Goal: Contribute content: Contribute content

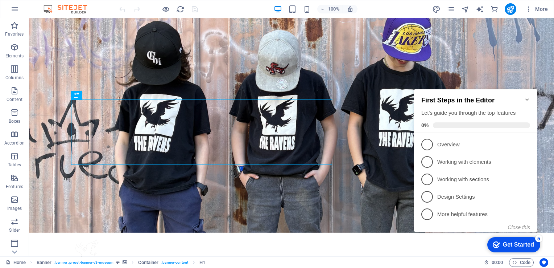
click at [528, 96] on icon "Minimize checklist" at bounding box center [527, 99] width 6 height 6
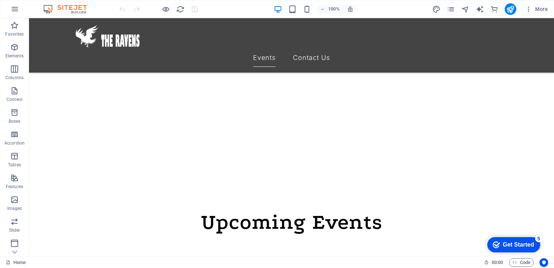
scroll to position [232, 0]
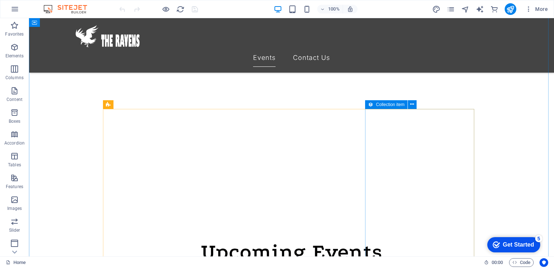
click at [388, 103] on span "Collection item" at bounding box center [390, 104] width 29 height 4
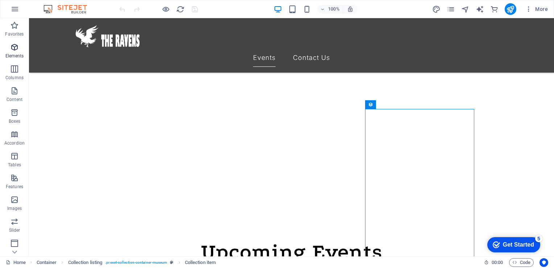
click at [12, 47] on icon "button" at bounding box center [14, 47] width 9 height 9
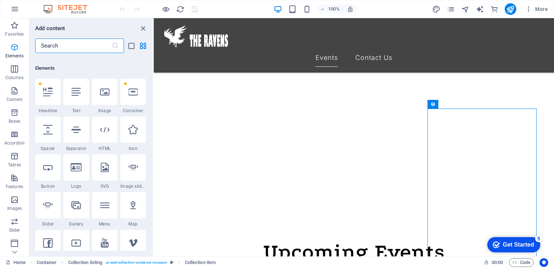
scroll to position [77, 0]
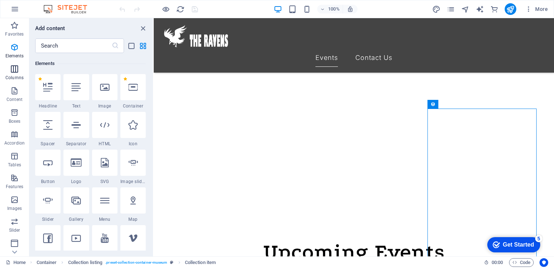
click at [19, 74] on span "Columns" at bounding box center [14, 73] width 29 height 17
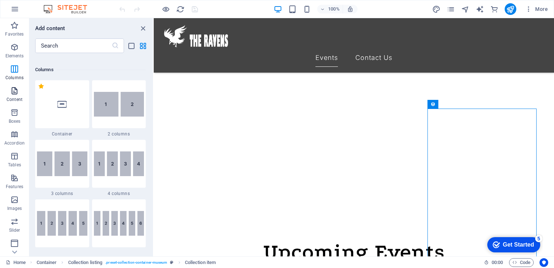
click at [17, 92] on icon "button" at bounding box center [14, 90] width 9 height 9
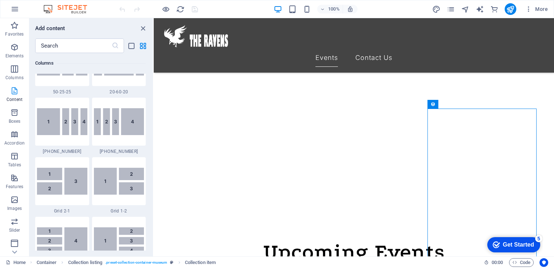
scroll to position [1269, 0]
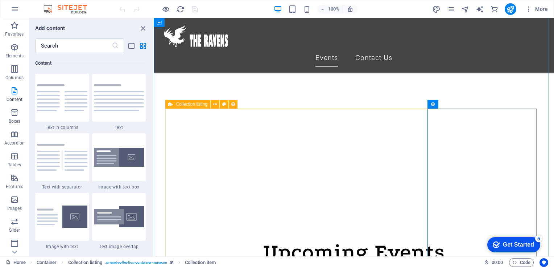
click at [173, 103] on div "Collection listing" at bounding box center [187, 104] width 45 height 9
click at [215, 103] on icon at bounding box center [215, 104] width 4 height 8
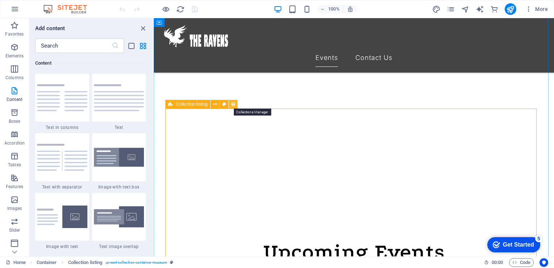
click at [234, 103] on icon at bounding box center [233, 104] width 5 height 8
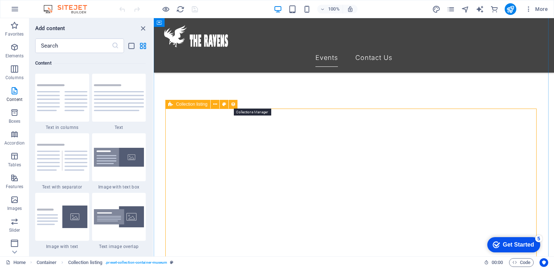
select select "columns.exhibition-date_ASC"
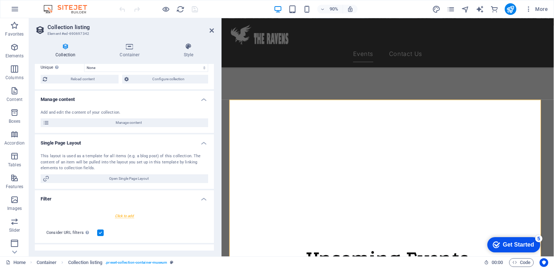
scroll to position [36, 0]
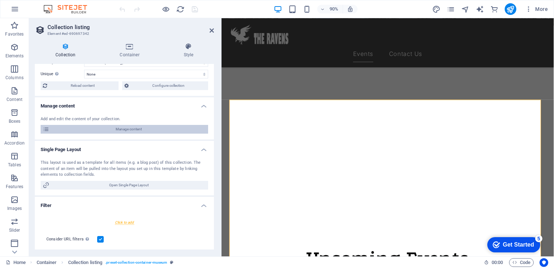
click at [122, 129] on span "Manage content" at bounding box center [128, 129] width 154 height 9
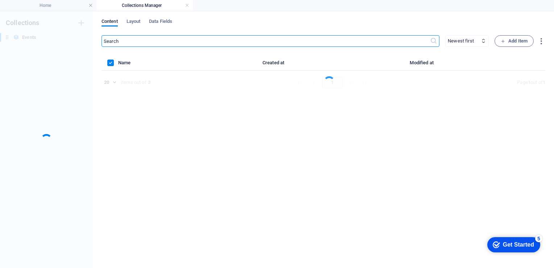
scroll to position [0, 0]
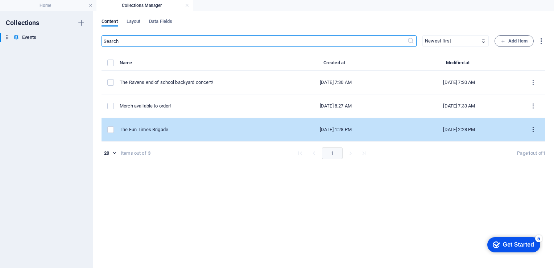
click at [533, 127] on icon "items list" at bounding box center [533, 129] width 7 height 7
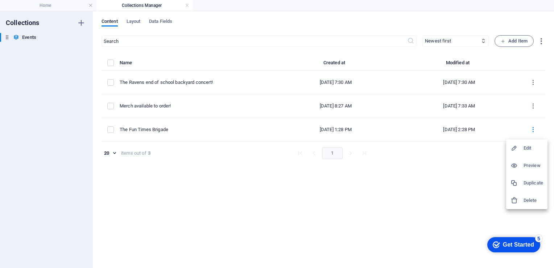
click at [534, 185] on h6 "Duplicate" at bounding box center [534, 182] width 20 height 9
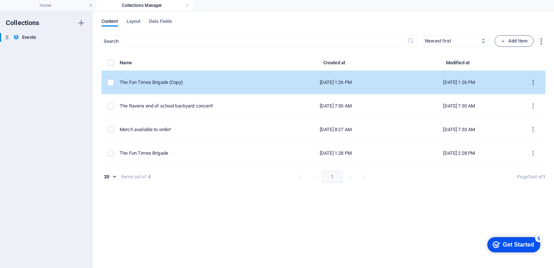
click at [534, 79] on icon "items list" at bounding box center [533, 82] width 7 height 7
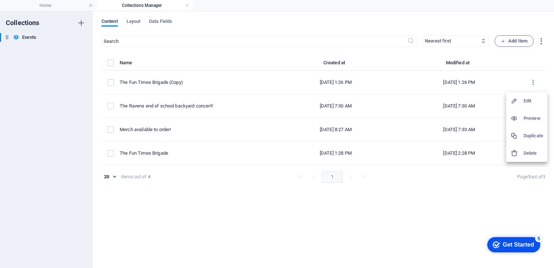
click at [528, 103] on h6 "Edit" at bounding box center [534, 100] width 20 height 9
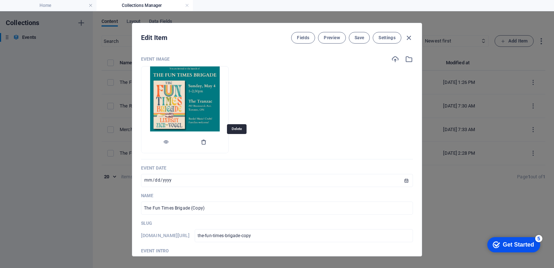
click at [207, 141] on icon "button" at bounding box center [204, 142] width 6 height 6
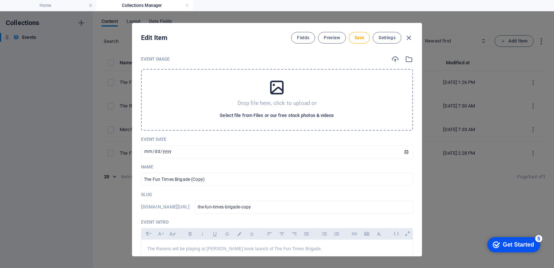
click at [270, 113] on span "Select file from Files or our free stock photos & videos" at bounding box center [277, 115] width 114 height 9
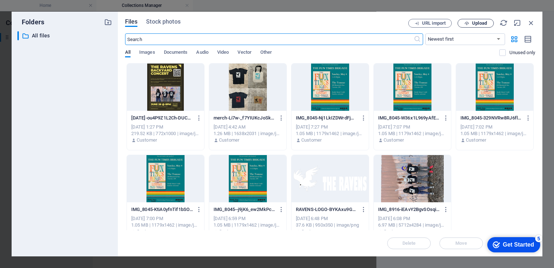
click at [468, 22] on icon "button" at bounding box center [467, 23] width 5 height 5
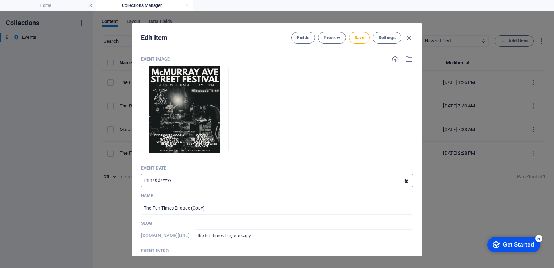
click at [181, 180] on input "[DATE]" at bounding box center [277, 180] width 272 height 13
click at [181, 181] on input "[DATE]" at bounding box center [277, 180] width 272 height 13
click at [167, 181] on input "[DATE]" at bounding box center [277, 180] width 272 height 13
click at [399, 178] on input "[DATE]" at bounding box center [277, 180] width 272 height 13
click at [406, 181] on input "[DATE]" at bounding box center [277, 180] width 272 height 13
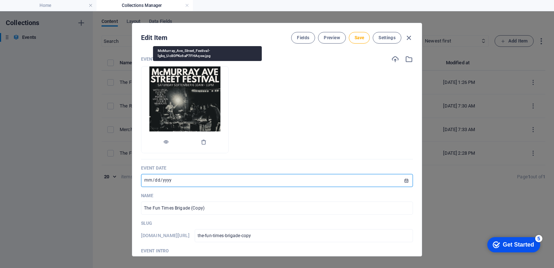
type input "[DATE]"
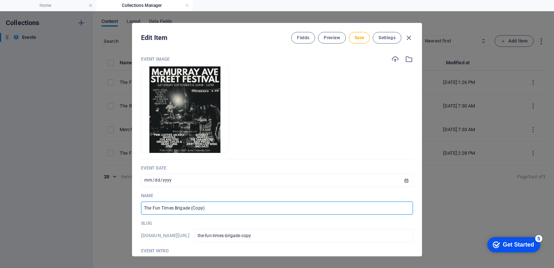
drag, startPoint x: 211, startPoint y: 207, endPoint x: 127, endPoint y: 212, distance: 84.6
click at [127, 212] on div "Edit Item Fields Preview Save Settings Event Image Drop files here to upload th…" at bounding box center [277, 139] width 554 height 256
type input "M"
type input "m"
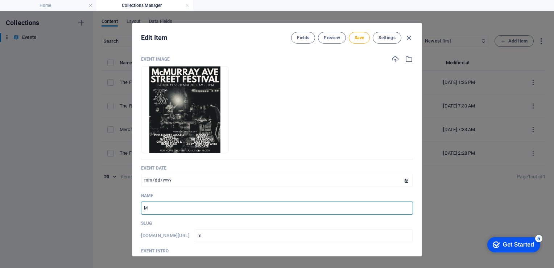
type input "Mc"
type input "mc"
type input "McM"
type input "mcm"
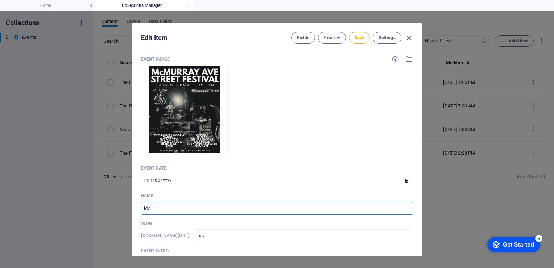
type input "mcm"
type input "McMu"
type input "mcmu"
type input "McMur"
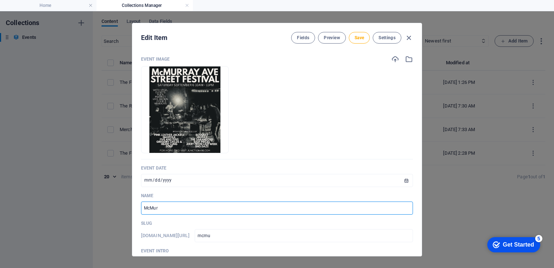
type input "mcmur"
type input "McMurra"
type input "mcmurra"
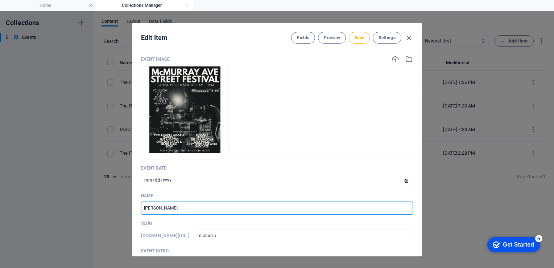
type input "[PERSON_NAME]"
type input "[PERSON_NAME] A"
type input "[PERSON_NAME]-a"
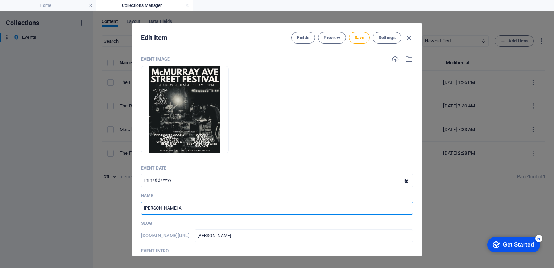
type input "[PERSON_NAME]-a"
type input "McMurray Av"
type input "[PERSON_NAME]-av"
type input "[PERSON_NAME] Ave"
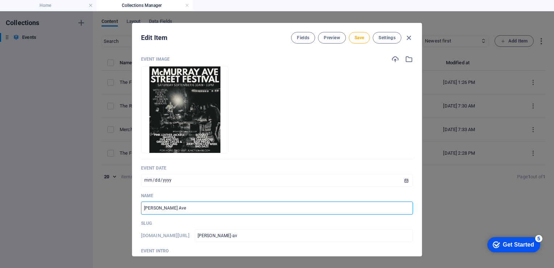
type input "[PERSON_NAME]-ave"
type input "[PERSON_NAME] Ave S"
type input "[PERSON_NAME]-ave-s"
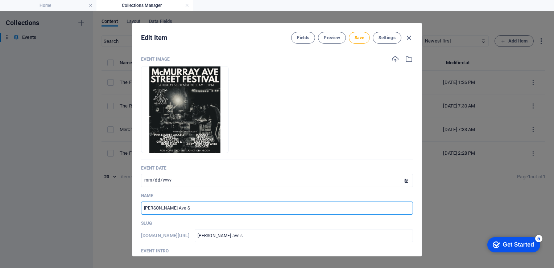
type input "[PERSON_NAME][GEOGRAPHIC_DATA]"
type input "[PERSON_NAME]-ave-st"
type input "[PERSON_NAME] Ave Str"
type input "[PERSON_NAME]-ave-str"
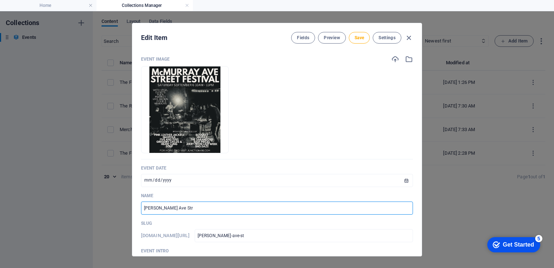
type input "[PERSON_NAME]-ave-str"
type input "[PERSON_NAME] Ave Stre"
type input "[PERSON_NAME]-ave-stre"
type input "[PERSON_NAME] Ave Stree"
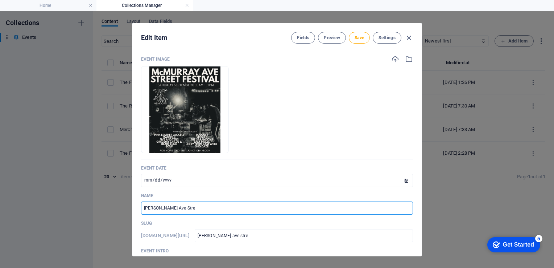
type input "[PERSON_NAME]-ave-stree"
type input "[PERSON_NAME][GEOGRAPHIC_DATA]"
type input "[PERSON_NAME]-[GEOGRAPHIC_DATA]"
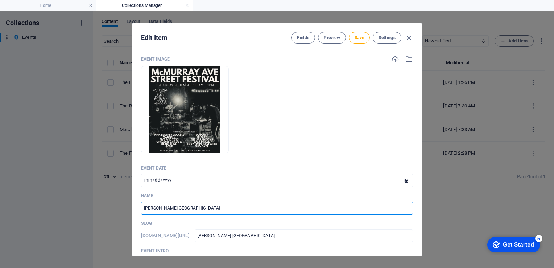
type input "[PERSON_NAME][GEOGRAPHIC_DATA]"
type input "[PERSON_NAME]-ave-street-f"
type input "[PERSON_NAME][GEOGRAPHIC_DATA]"
type input "[PERSON_NAME]-ave-street-fe"
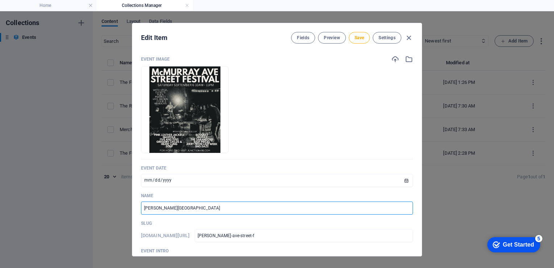
type input "[PERSON_NAME]-ave-street-fe"
type input "[PERSON_NAME][GEOGRAPHIC_DATA]"
type input "[PERSON_NAME]-ave-street-[GEOGRAPHIC_DATA]"
type input "[PERSON_NAME] Ave Street Fest"
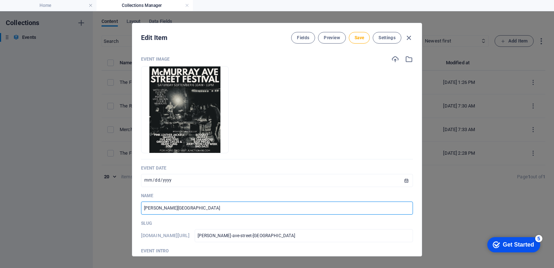
type input "[PERSON_NAME]-ave-street-fest"
type input "[PERSON_NAME][GEOGRAPHIC_DATA] Festiv"
type input "[PERSON_NAME]-ave-street-festiv"
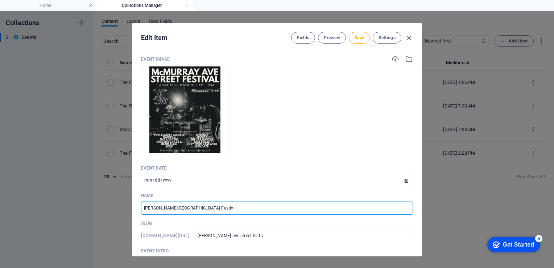
type input "[PERSON_NAME] Ave Street Festiva"
type input "[PERSON_NAME]-ave-street-festiva"
type input "[PERSON_NAME][GEOGRAPHIC_DATA]"
type input "[PERSON_NAME]-ave-street-festival"
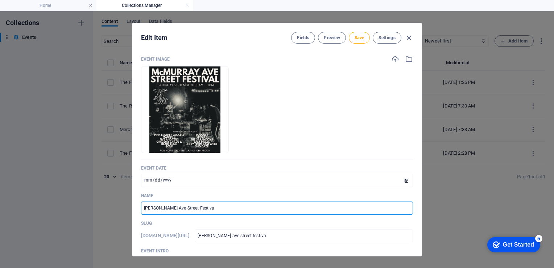
type input "[PERSON_NAME]-ave-street-festival"
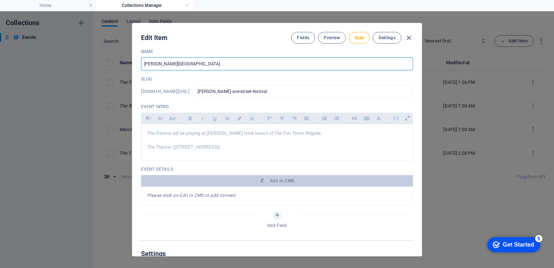
scroll to position [145, 0]
type input "[PERSON_NAME][GEOGRAPHIC_DATA]"
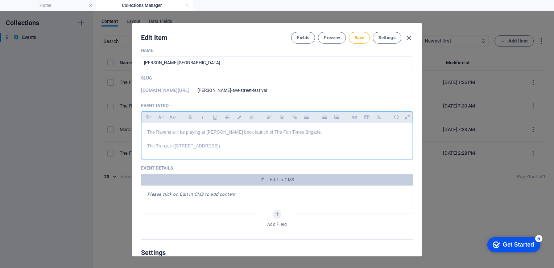
click at [149, 131] on p "The Ravens will be playing at [PERSON_NAME] book launch of The Fun Times Brigad…" at bounding box center [277, 132] width 260 height 7
click at [399, 133] on p "Come join The Ravens [DATE] at 6:30pm at the will be playing at [PERSON_NAME] b…" at bounding box center [277, 132] width 260 height 7
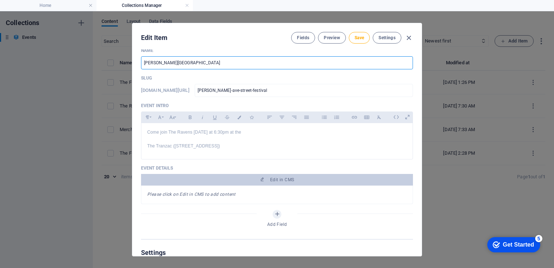
drag, startPoint x: 209, startPoint y: 59, endPoint x: 123, endPoint y: 83, distance: 89.2
click at [123, 83] on div "Edit Item Fields Preview Save Settings Event Image Drop files here to upload th…" at bounding box center [277, 139] width 554 height 256
click at [250, 132] on p "Come join The Ravens [DATE] at 6:30pm at the" at bounding box center [277, 132] width 260 height 7
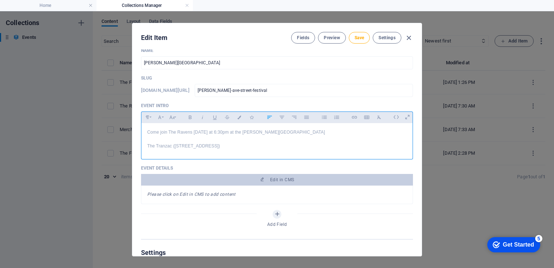
scroll to position [0, 0]
drag, startPoint x: 243, startPoint y: 148, endPoint x: 144, endPoint y: 168, distance: 101.0
click at [145, 167] on div "Event Image Drop files here to upload them instantly Event Date [DATE] ​ Name […" at bounding box center [277, 74] width 272 height 329
click at [135, 166] on div "Event Image Drop files here to upload them instantly Event Date [DATE] ​ Name […" at bounding box center [276, 152] width 289 height 206
drag, startPoint x: 240, startPoint y: 146, endPoint x: 144, endPoint y: 172, distance: 99.0
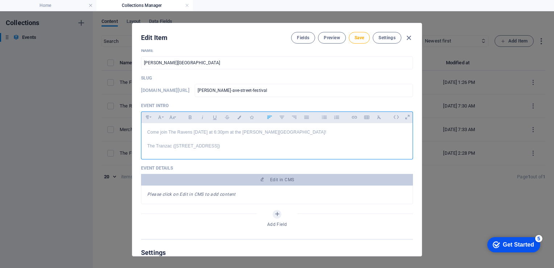
click at [144, 172] on div "Event Image Drop files here to upload them instantly Event Date [DATE] ​ Name […" at bounding box center [277, 74] width 272 height 329
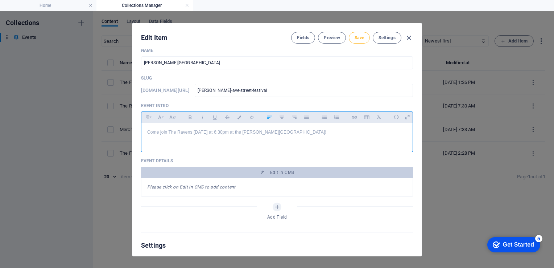
click at [358, 38] on span "Save" at bounding box center [359, 38] width 9 height 6
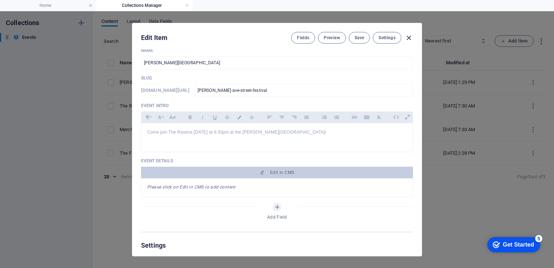
click at [409, 36] on icon "button" at bounding box center [409, 38] width 8 height 8
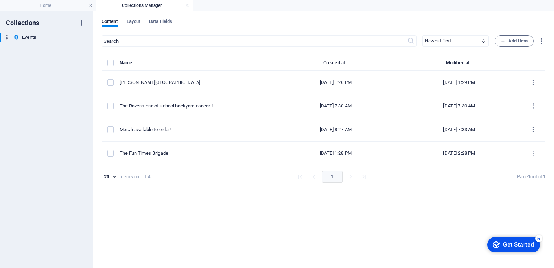
type input "[PERSON_NAME]-ave-street-festival"
click at [187, 5] on link at bounding box center [187, 5] width 4 height 7
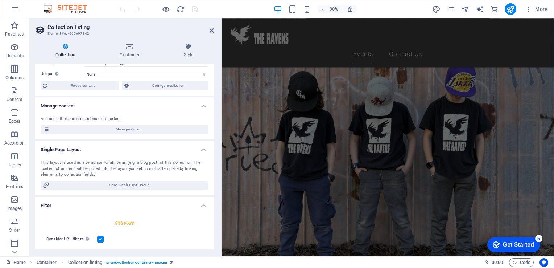
scroll to position [275, 0]
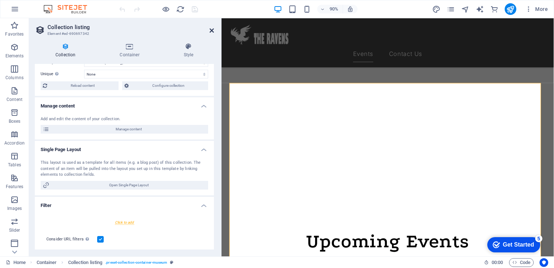
drag, startPoint x: 211, startPoint y: 29, endPoint x: 190, endPoint y: 19, distance: 23.8
click at [211, 29] on icon at bounding box center [212, 31] width 4 height 6
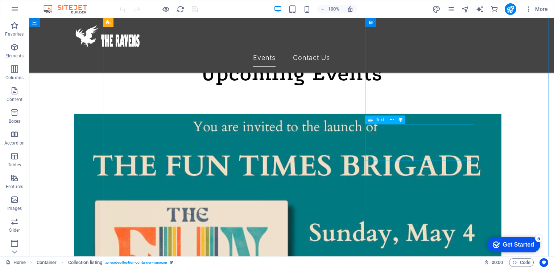
scroll to position [432, 0]
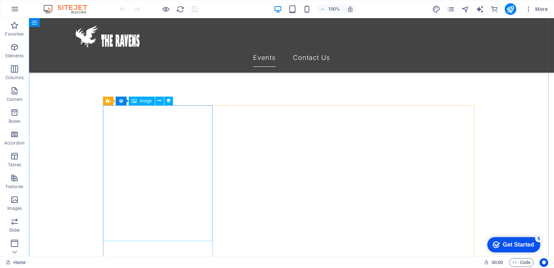
scroll to position [183, 0]
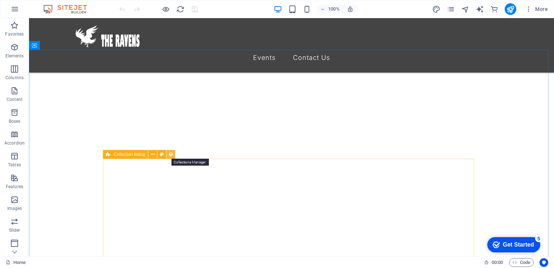
click at [172, 154] on icon at bounding box center [170, 154] width 5 height 8
select select "columns.exhibition-date_ASC"
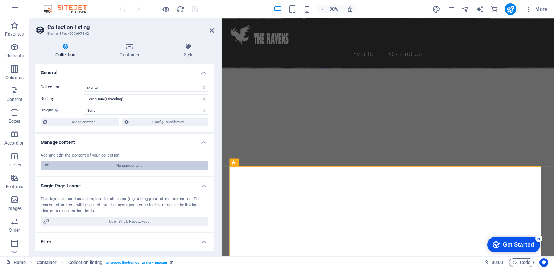
click at [135, 164] on span "Manage content" at bounding box center [128, 165] width 154 height 9
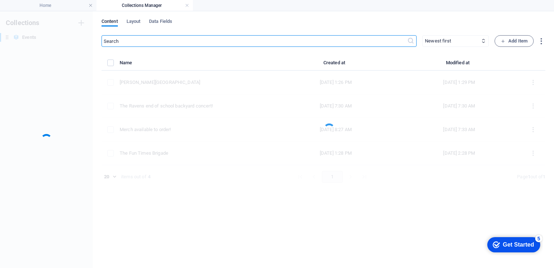
scroll to position [0, 0]
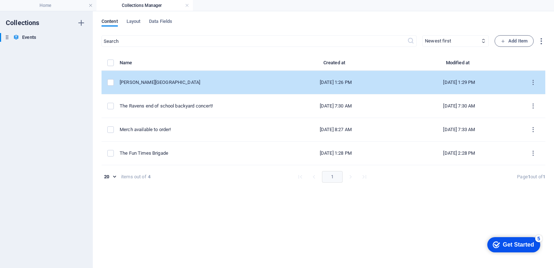
click at [164, 78] on td "[PERSON_NAME][GEOGRAPHIC_DATA]" at bounding box center [197, 83] width 154 height 24
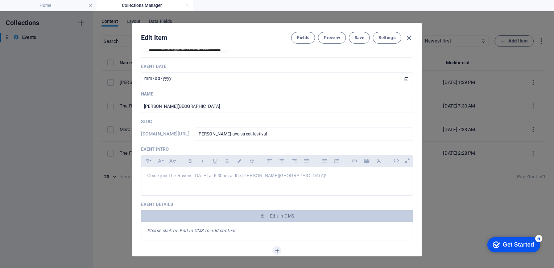
scroll to position [109, 0]
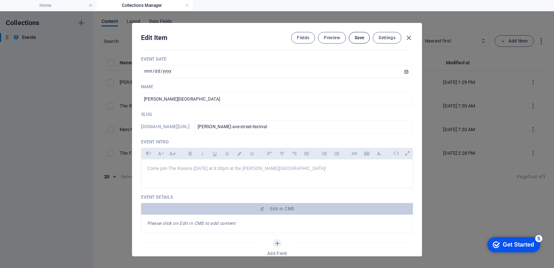
click at [361, 38] on span "Save" at bounding box center [359, 38] width 9 height 6
click at [410, 37] on icon "button" at bounding box center [409, 38] width 8 height 8
type input "[PERSON_NAME]-ave-street-festival"
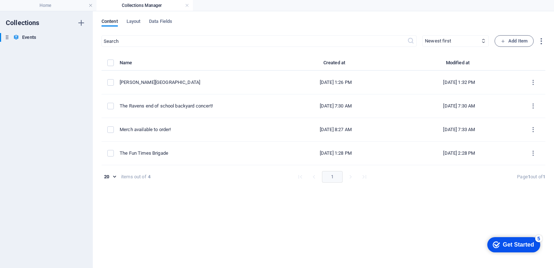
drag, startPoint x: 193, startPoint y: 79, endPoint x: 239, endPoint y: 179, distance: 110.2
click at [239, 179] on div "Name Created at Modified at [PERSON_NAME][GEOGRAPHIC_DATA] [DATE] 1:26 PM [DATE…" at bounding box center [324, 123] width 444 height 130
drag, startPoint x: 239, startPoint y: 179, endPoint x: 284, endPoint y: 224, distance: 63.8
click at [268, 231] on div "​ Newest first Oldest first Last modified Event Date (ascending) Event Date (de…" at bounding box center [324, 147] width 444 height 225
click at [423, 207] on div "​ Newest first Oldest first Last modified Event Date (ascending) Event Date (de…" at bounding box center [324, 147] width 444 height 225
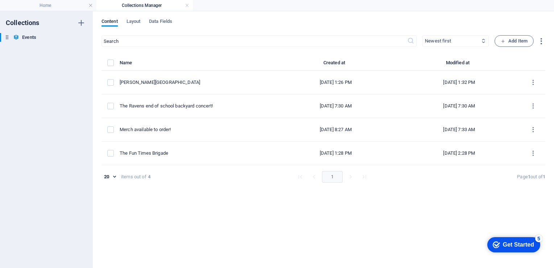
click at [475, 40] on select "Newest first Oldest first Last modified Event Date (ascending) Event Date (desc…" at bounding box center [455, 41] width 66 height 12
click at [477, 42] on select "Newest first Oldest first Last modified Event Date (ascending) Event Date (desc…" at bounding box center [455, 41] width 66 height 12
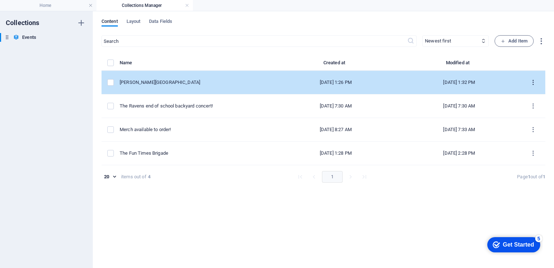
click at [536, 82] on icon "items list" at bounding box center [533, 82] width 7 height 7
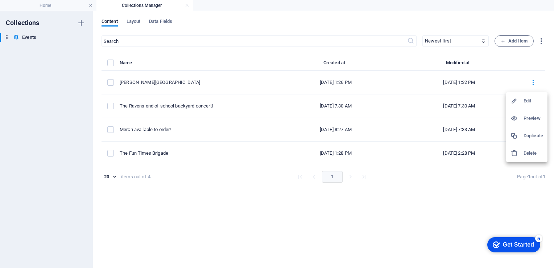
click at [341, 186] on div at bounding box center [277, 134] width 554 height 268
click at [30, 37] on h6 "Events" at bounding box center [29, 37] width 14 height 9
click at [135, 16] on div "Content Layout Data Fields ​ Newest first Oldest first Last modified Event Date…" at bounding box center [323, 139] width 461 height 256
click at [135, 24] on span "Layout" at bounding box center [134, 22] width 14 height 10
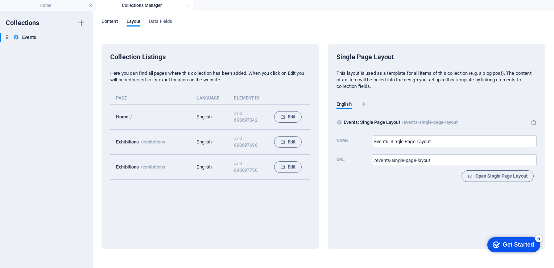
click at [113, 21] on span "Content" at bounding box center [110, 22] width 16 height 10
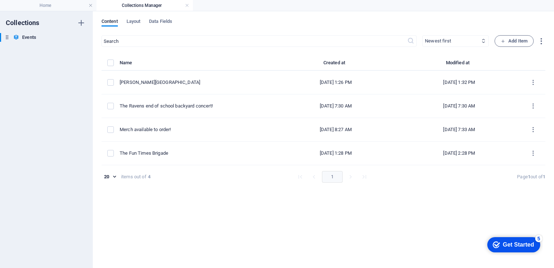
click at [445, 40] on select "Newest first Oldest first Last modified Event Date (ascending) Event Date (desc…" at bounding box center [455, 41] width 66 height 12
select select "createdAt_ASC"
click at [422, 35] on select "Newest first Oldest first Last modified Event Date (ascending) Event Date (desc…" at bounding box center [455, 41] width 66 height 12
click at [9, 40] on icon at bounding box center [7, 37] width 6 height 6
click at [6, 41] on div "Events Events" at bounding box center [46, 38] width 93 height 10
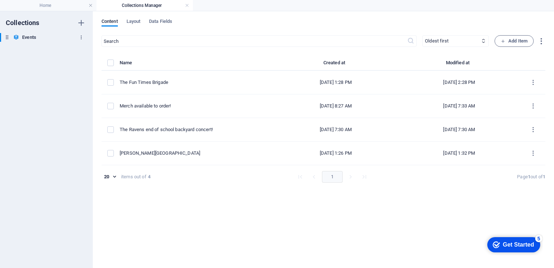
click at [81, 38] on icon "button" at bounding box center [81, 37] width 5 height 5
click at [9, 92] on div at bounding box center [277, 134] width 554 height 268
click at [56, 6] on h4 "Home" at bounding box center [48, 5] width 96 height 8
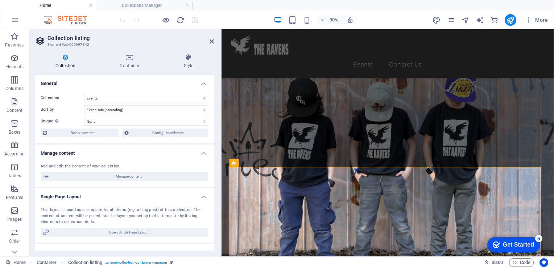
scroll to position [183, 0]
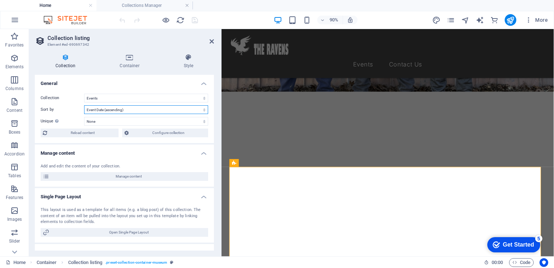
click at [202, 109] on select "Created at (ascending) Created at (descending) Updated at (ascending) Updated a…" at bounding box center [146, 109] width 124 height 9
select select "columns.exhibition-date_DESC"
click at [84, 105] on select "Created at (ascending) Created at (descending) Updated at (ascending) Updated a…" at bounding box center [146, 109] width 124 height 9
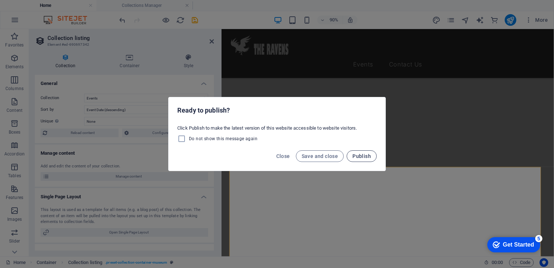
click at [363, 158] on span "Publish" at bounding box center [361, 156] width 18 height 6
